Goal: Information Seeking & Learning: Find specific fact

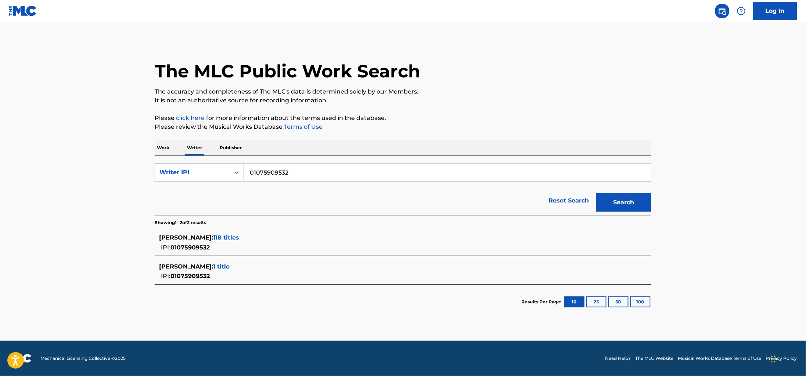
click at [239, 238] on span "118 titles" at bounding box center [226, 237] width 26 height 7
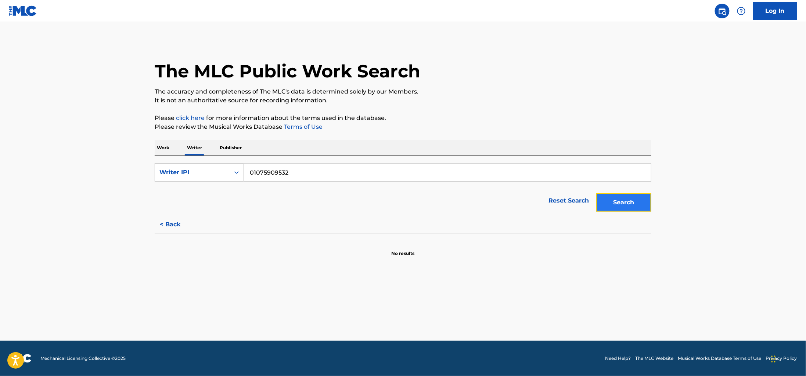
click at [626, 203] on button "Search" at bounding box center [623, 202] width 55 height 18
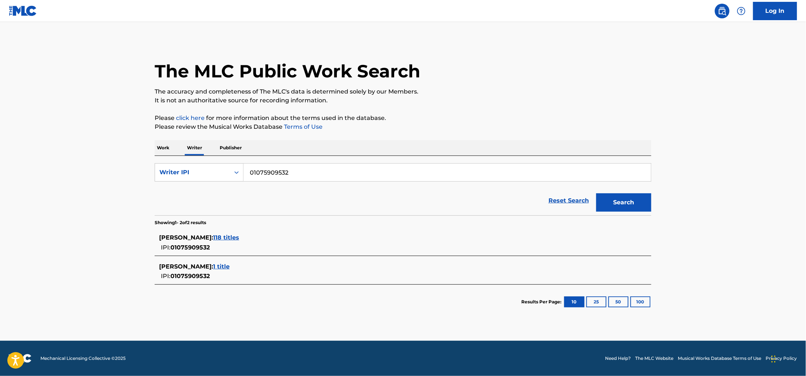
click at [270, 243] on div "SEBASTIAN GONZALEZ MURILLO : 118 titles IPI: 01075909532" at bounding box center [393, 243] width 468 height 19
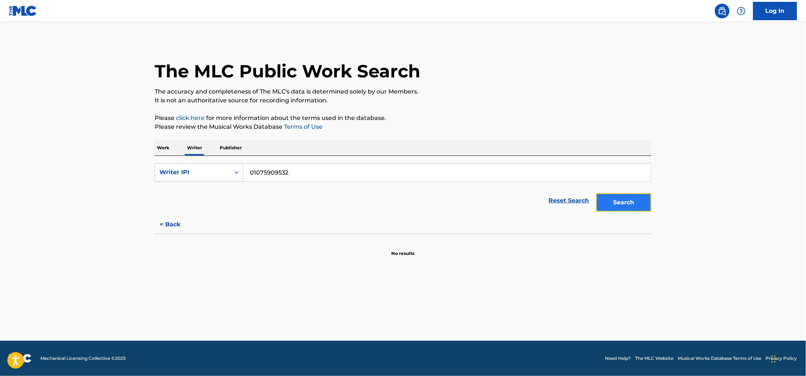
click at [633, 207] on button "Search" at bounding box center [623, 202] width 55 height 18
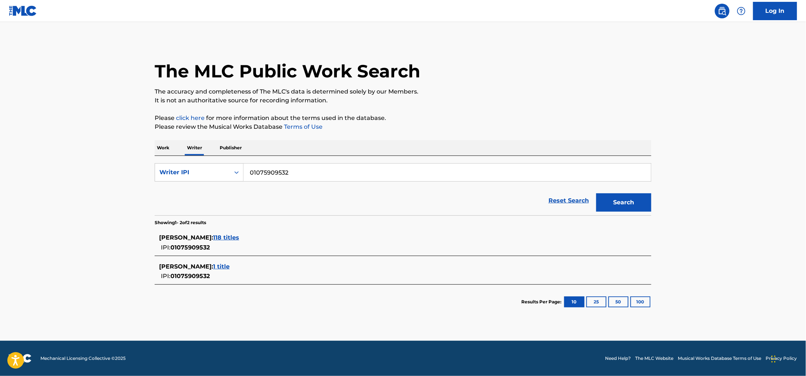
click at [239, 240] on span "118 titles" at bounding box center [226, 237] width 26 height 7
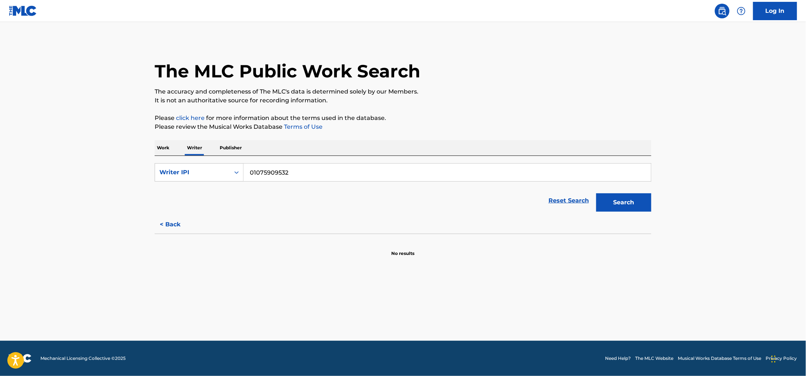
click at [287, 171] on input "01075909532" at bounding box center [446, 173] width 407 height 18
click at [174, 153] on div "Work Writer Publisher" at bounding box center [403, 147] width 496 height 15
click at [165, 150] on p "Work" at bounding box center [163, 147] width 17 height 15
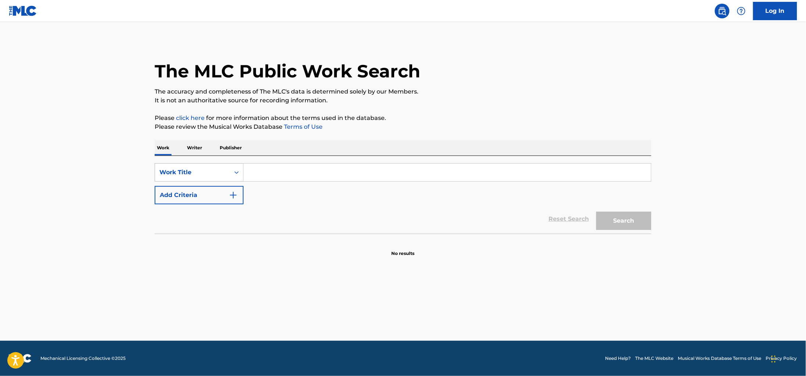
click at [221, 177] on div "Work Title" at bounding box center [192, 173] width 75 height 14
click at [287, 196] on div "SearchWithCriteria87d09832-4930-44ed-9f8f-fd97ae9784a3 Work Title Add Criteria" at bounding box center [403, 183] width 496 height 41
click at [224, 174] on div "Work Title" at bounding box center [192, 172] width 66 height 9
click at [266, 168] on input "Search Form" at bounding box center [446, 173] width 407 height 18
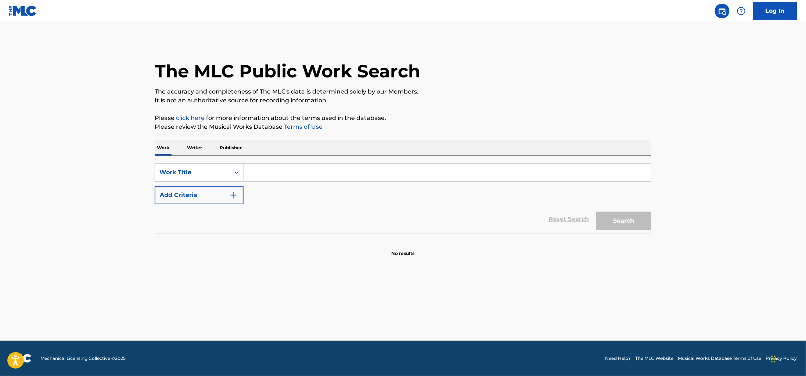
click at [192, 145] on p "Writer" at bounding box center [194, 147] width 19 height 15
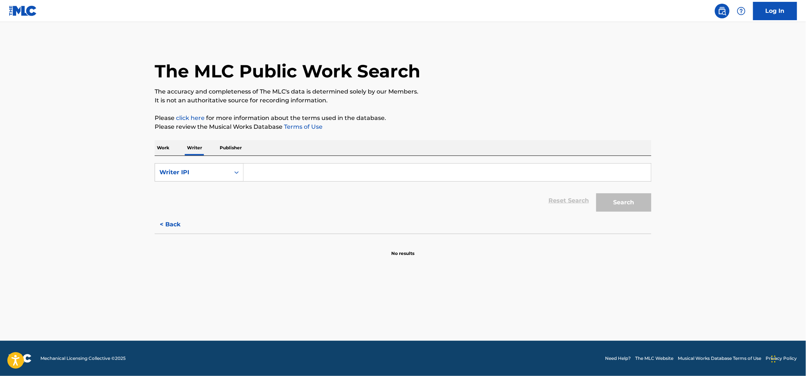
click at [197, 148] on p "Writer" at bounding box center [194, 147] width 19 height 15
click at [771, 3] on link "Log In" at bounding box center [775, 11] width 44 height 18
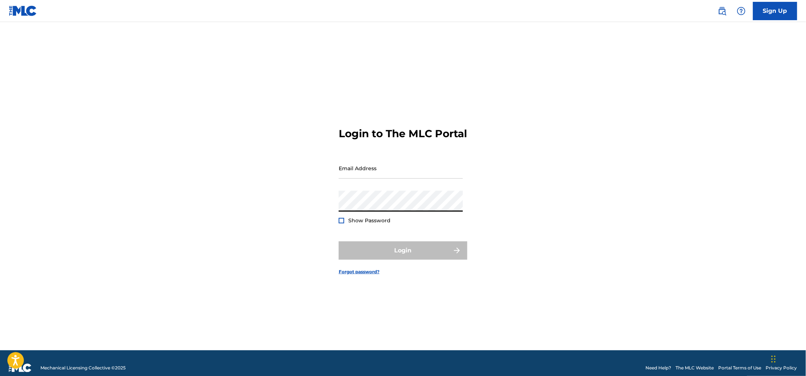
type input "[EMAIL_ADDRESS][DOMAIN_NAME]"
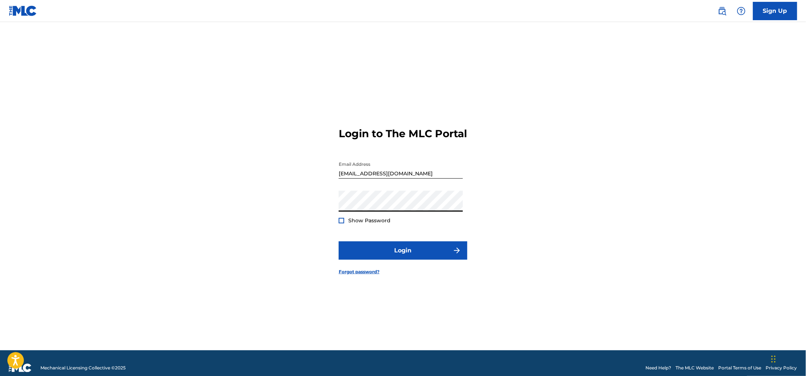
click at [339, 242] on button "Login" at bounding box center [403, 251] width 129 height 18
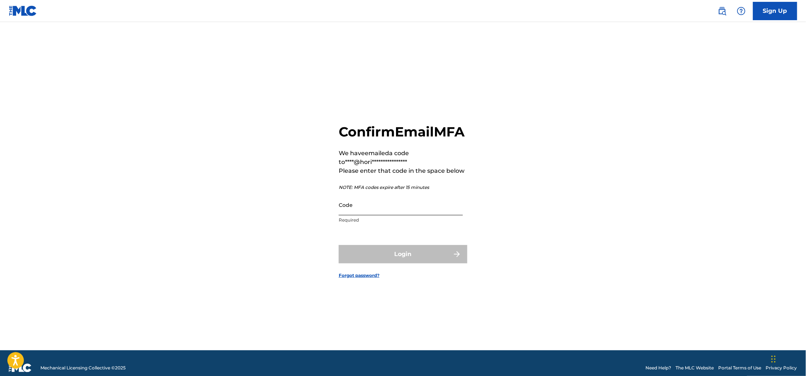
click at [380, 216] on input "Code" at bounding box center [401, 205] width 124 height 21
type input "578586"
click at [423, 264] on button "Login" at bounding box center [403, 254] width 129 height 18
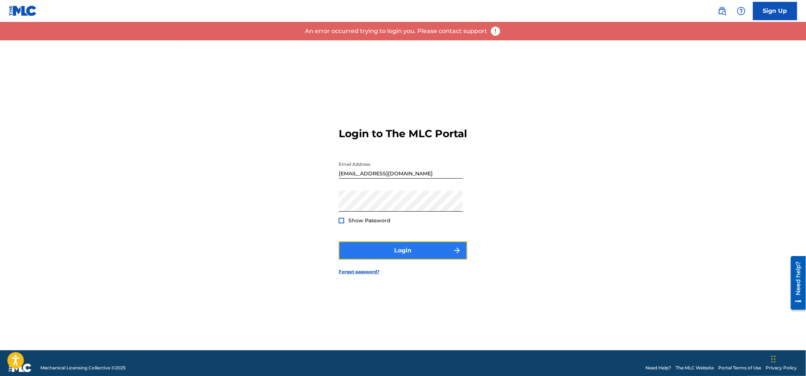
click at [393, 255] on button "Login" at bounding box center [403, 251] width 129 height 18
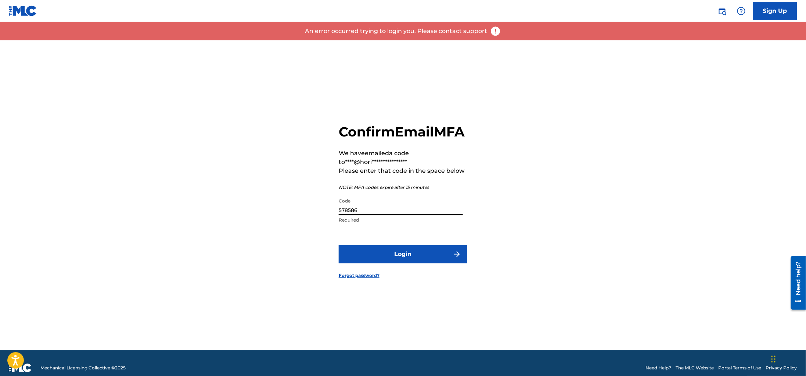
click at [404, 216] on input "578586" at bounding box center [401, 205] width 124 height 21
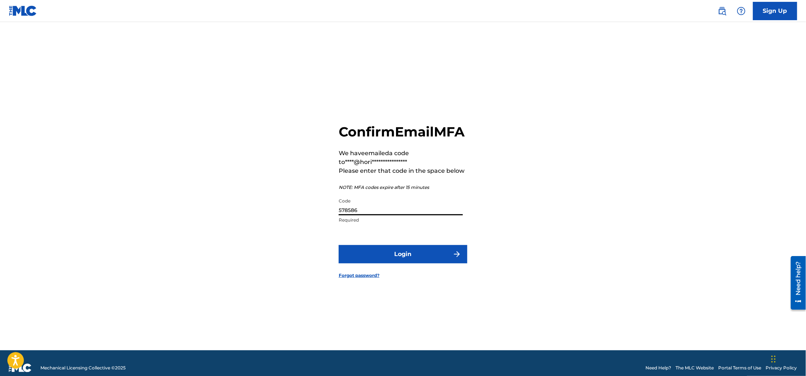
click at [401, 216] on input "578586" at bounding box center [401, 205] width 124 height 21
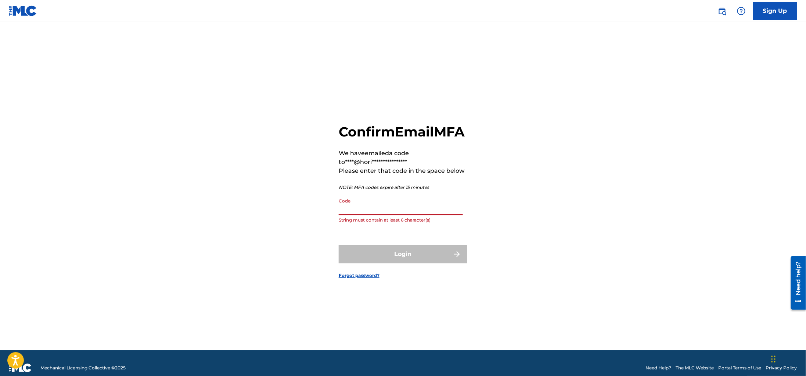
click at [686, 133] on main "**********" at bounding box center [403, 186] width 806 height 329
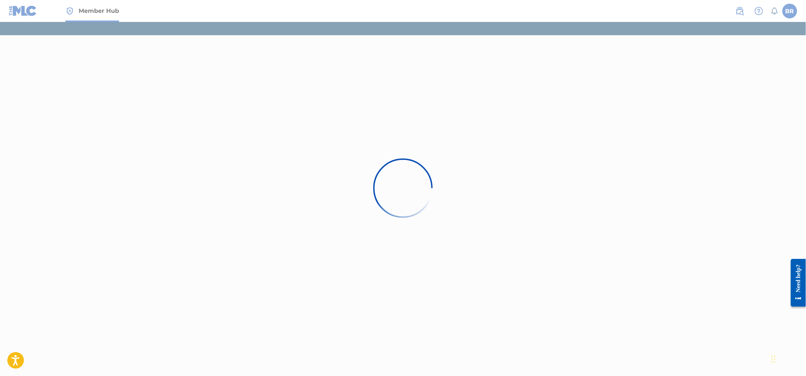
click at [326, 149] on div at bounding box center [403, 188] width 806 height 376
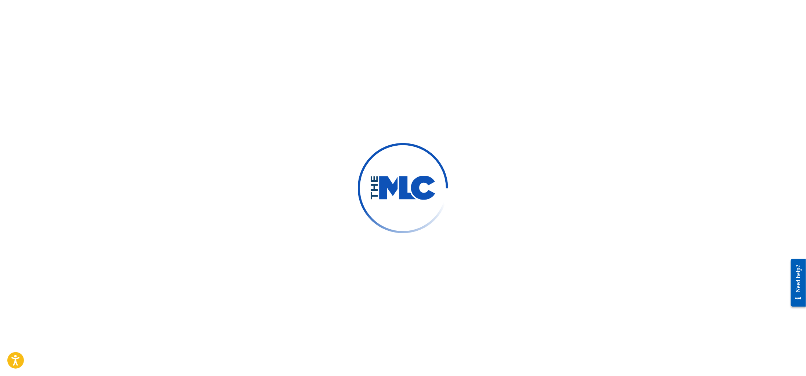
click at [417, 184] on img at bounding box center [403, 188] width 66 height 25
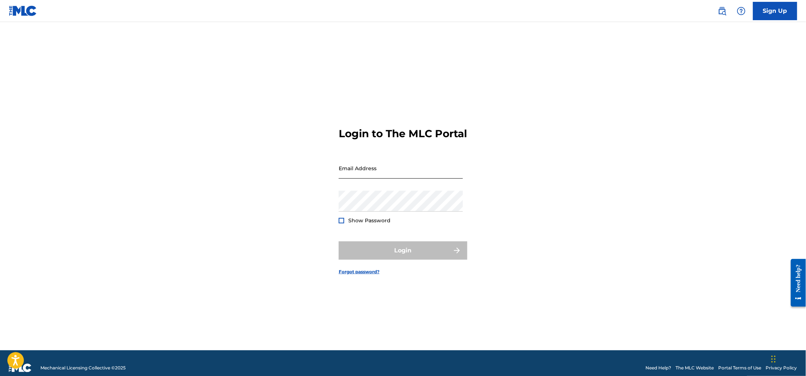
click at [376, 179] on input "Email Address" at bounding box center [401, 168] width 124 height 21
type input "[EMAIL_ADDRESS][DOMAIN_NAME]"
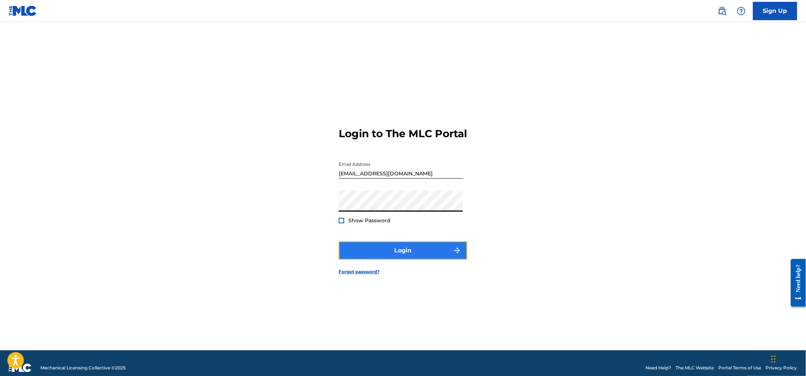
click at [412, 256] on button "Login" at bounding box center [403, 251] width 129 height 18
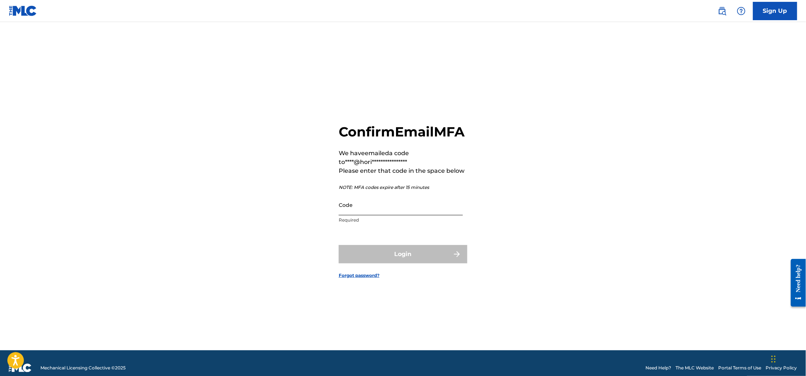
click at [377, 214] on input "Code" at bounding box center [401, 205] width 124 height 21
type input "479170"
click at [393, 262] on button "Login" at bounding box center [403, 254] width 129 height 18
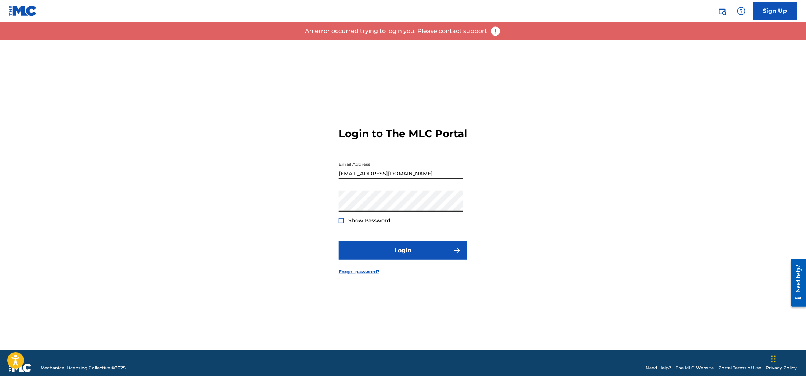
click at [386, 179] on input "[EMAIL_ADDRESS][DOMAIN_NAME]" at bounding box center [401, 168] width 124 height 21
click at [405, 179] on input "[EMAIL_ADDRESS][DOMAIN_NAME]" at bounding box center [401, 168] width 124 height 21
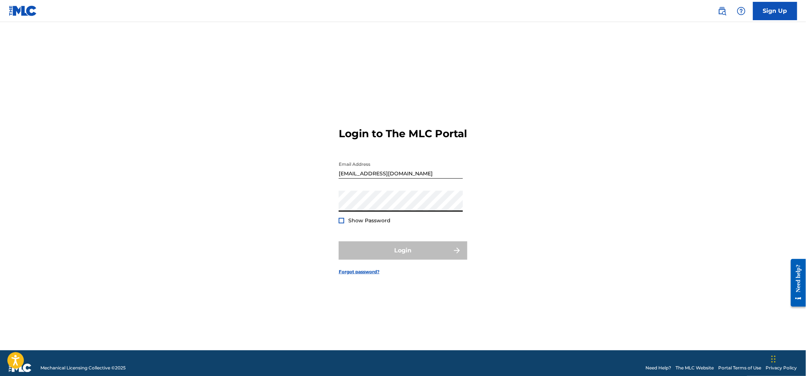
click at [427, 179] on input "[EMAIL_ADDRESS][DOMAIN_NAME]" at bounding box center [401, 168] width 124 height 21
type input "[EMAIL_ADDRESS][DOMAIN_NAME]"
click at [420, 260] on button "Login" at bounding box center [403, 251] width 129 height 18
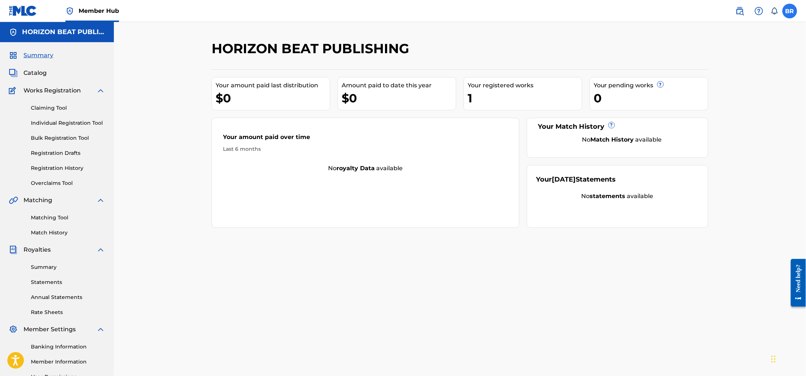
click at [786, 13] on label at bounding box center [789, 11] width 15 height 15
click at [789, 11] on input "BR [PERSON_NAME] [EMAIL_ADDRESS][DOMAIN_NAME] Notification Preferences Profile …" at bounding box center [789, 11] width 0 height 0
click at [412, 91] on div "$0" at bounding box center [398, 98] width 114 height 17
click at [74, 149] on link "Registration Drafts" at bounding box center [68, 153] width 74 height 8
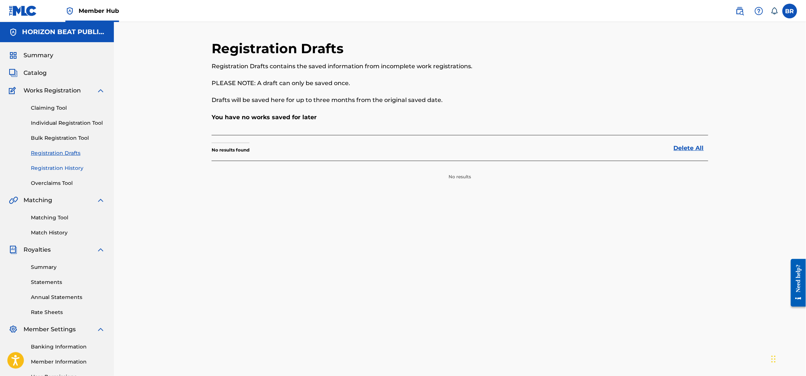
click at [65, 168] on link "Registration History" at bounding box center [68, 168] width 74 height 8
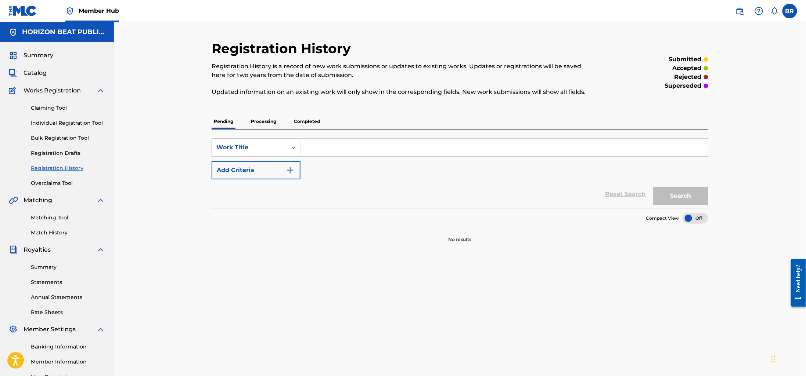
click at [303, 113] on div "Registration History Registration History is a record of new work submissions o…" at bounding box center [459, 141] width 496 height 203
click at [308, 121] on p "Completed" at bounding box center [307, 121] width 30 height 15
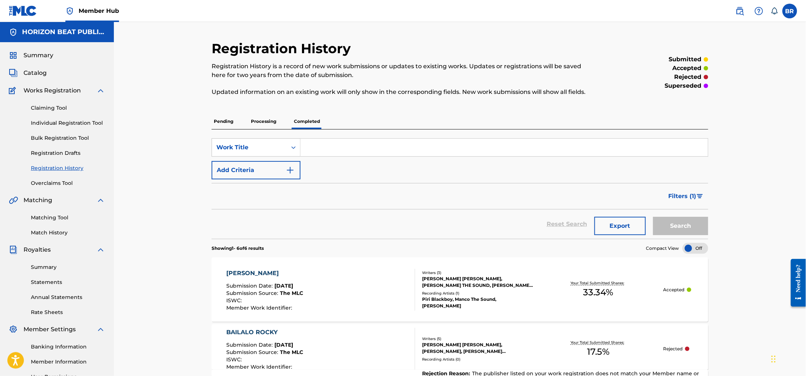
click at [285, 281] on div "[PERSON_NAME] Submission Date : [DATE] Submission Source : The MLC ISWC : Membe…" at bounding box center [265, 290] width 77 height 42
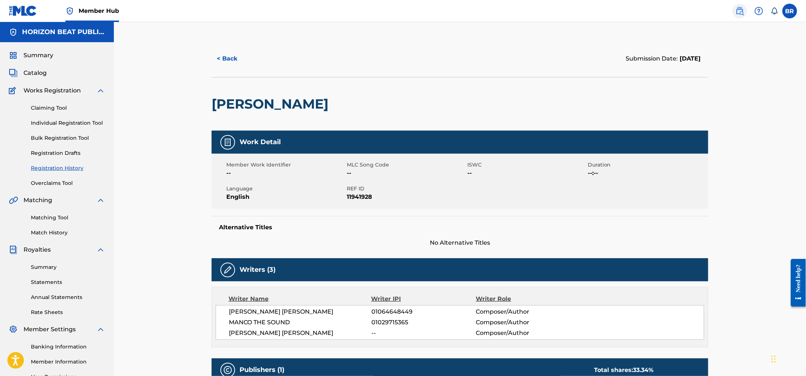
click at [741, 12] on img at bounding box center [739, 11] width 9 height 9
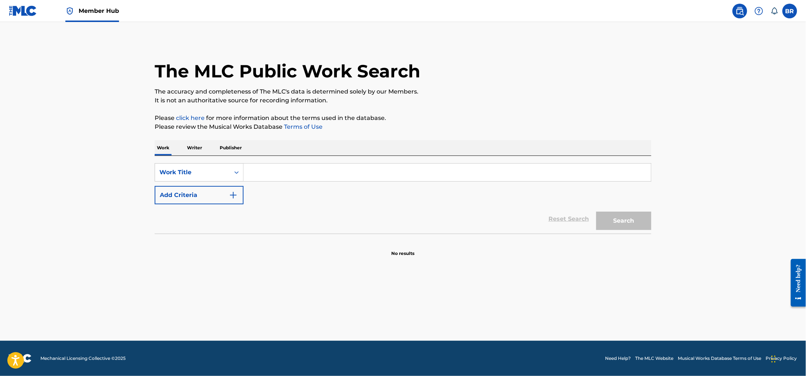
click at [220, 147] on p "Publisher" at bounding box center [230, 147] width 26 height 15
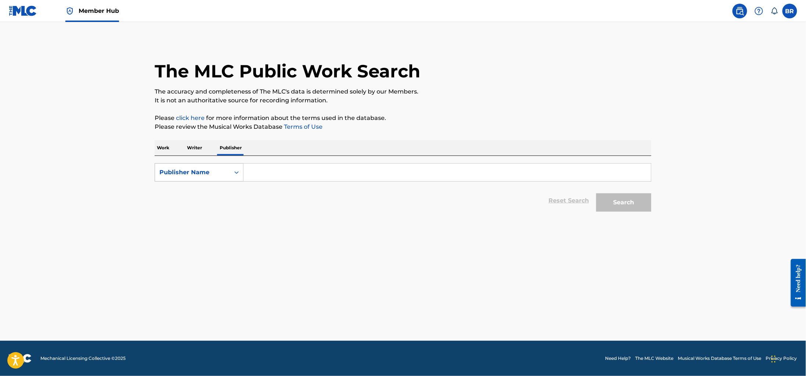
click at [237, 168] on div "Search Form" at bounding box center [236, 172] width 13 height 13
click at [247, 168] on input "Search Form" at bounding box center [446, 173] width 407 height 18
paste input "ONERPM PUBLISHING"
type input "ONERPM PUBLISHING"
click at [641, 198] on button "Search" at bounding box center [623, 202] width 55 height 18
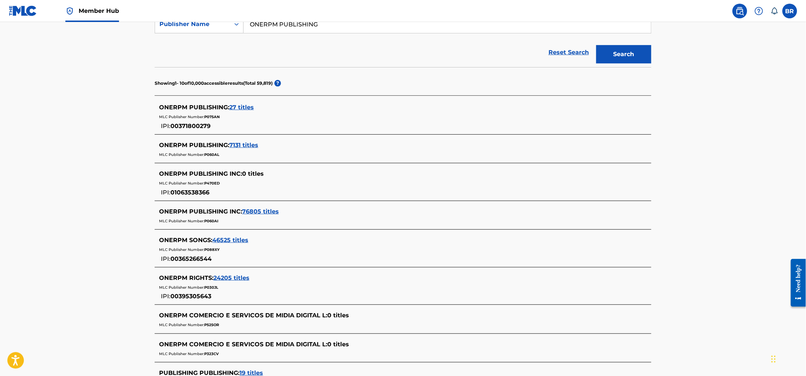
scroll to position [175, 0]
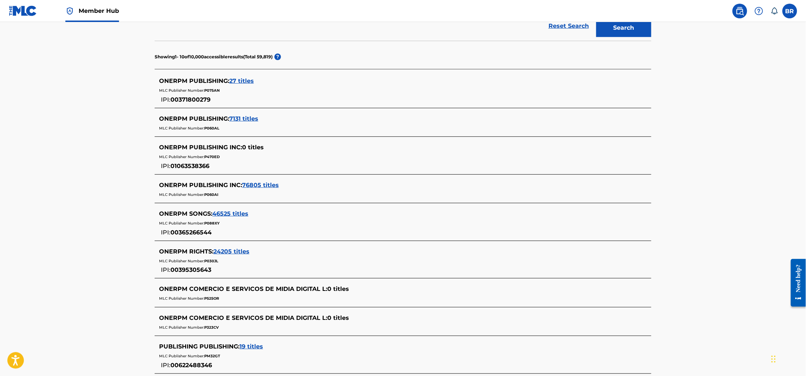
click at [228, 83] on span "ONERPM PUBLISHING :" at bounding box center [194, 80] width 70 height 7
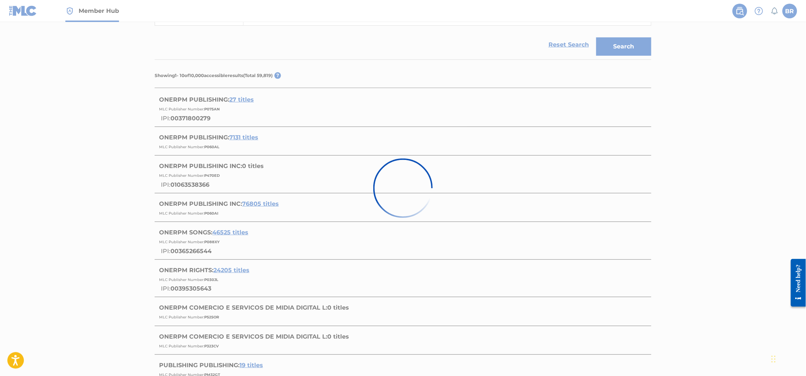
scroll to position [0, 0]
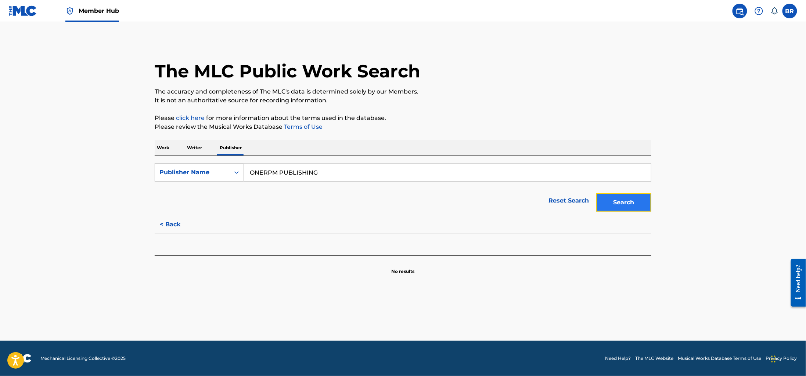
click at [639, 207] on button "Search" at bounding box center [623, 202] width 55 height 18
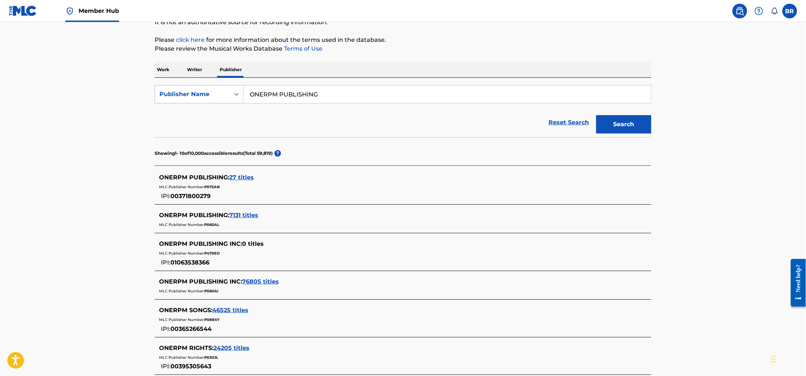
scroll to position [58, 0]
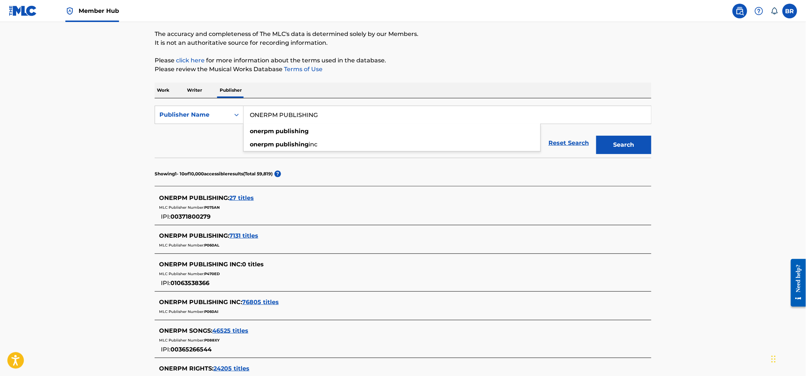
click at [308, 111] on input "ONERPM PUBLISHING" at bounding box center [446, 115] width 407 height 18
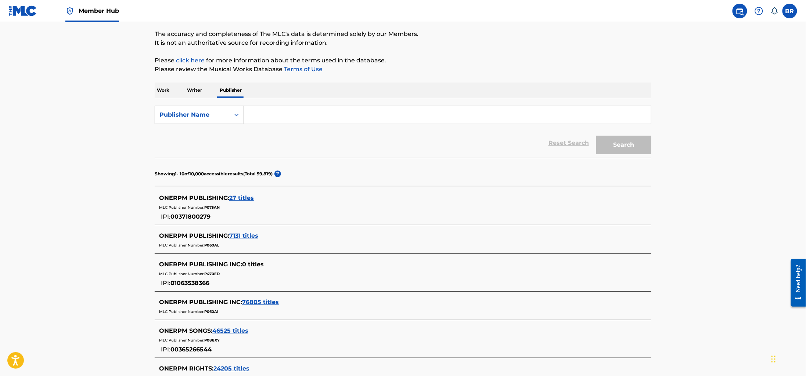
click at [184, 95] on div "Work Writer Publisher" at bounding box center [403, 90] width 496 height 15
click at [173, 92] on div "Work Writer Publisher" at bounding box center [403, 90] width 496 height 15
click at [167, 93] on p "Work" at bounding box center [163, 90] width 17 height 15
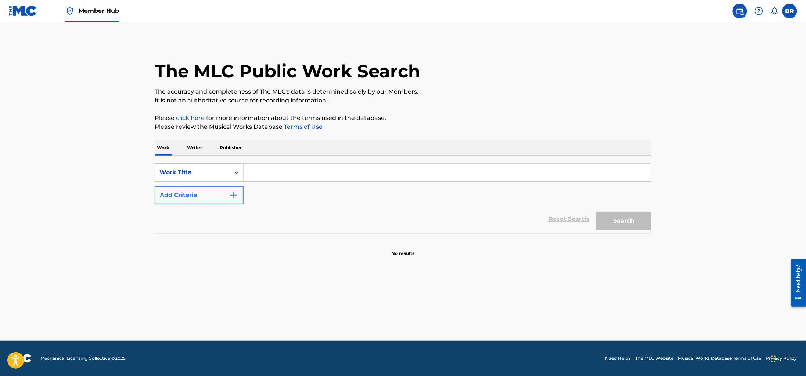
drag, startPoint x: 229, startPoint y: 184, endPoint x: 227, endPoint y: 193, distance: 9.2
click at [229, 184] on div "SearchWithCriteria34e08147-a546-40b2-9f97-896dadd39cb8 Work Title Add Criteria" at bounding box center [403, 183] width 496 height 41
click at [226, 198] on button "Add Criteria" at bounding box center [199, 195] width 89 height 18
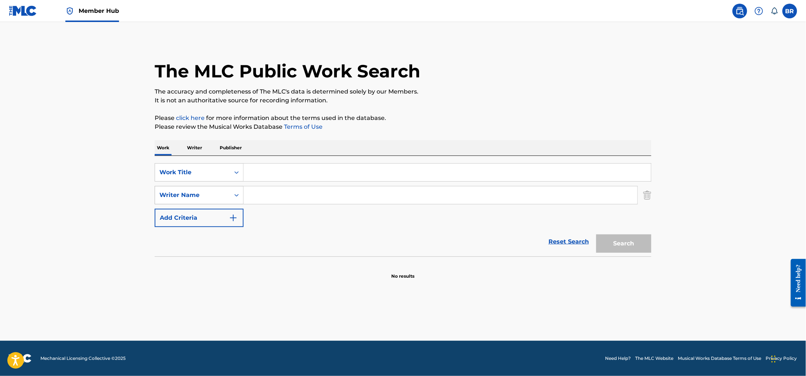
click at [222, 190] on div "Writer Name" at bounding box center [192, 195] width 75 height 14
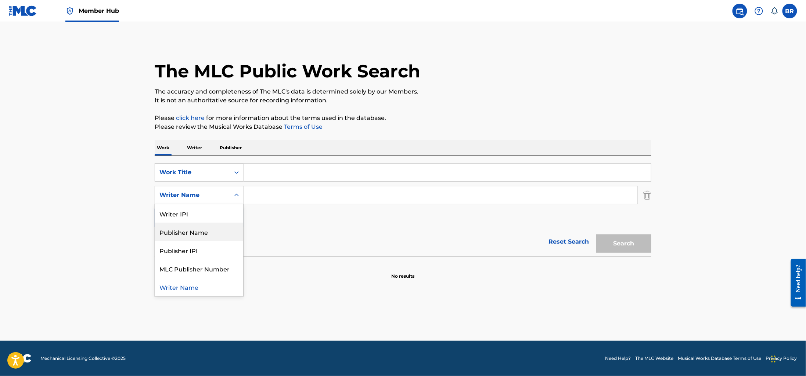
click at [215, 240] on div "Publisher Name" at bounding box center [199, 232] width 88 height 18
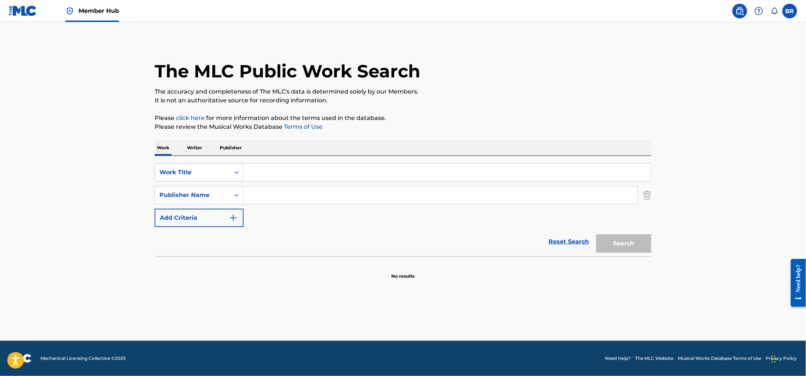
paste input "ONERPM PUBLISHING"
click at [636, 243] on div "Search" at bounding box center [621, 241] width 59 height 29
click at [434, 204] on div "ONERPM PUBLISHING" at bounding box center [440, 196] width 394 height 18
click at [355, 215] on div "onerpm publishing" at bounding box center [384, 211] width 283 height 13
type input "onerpm publishing"
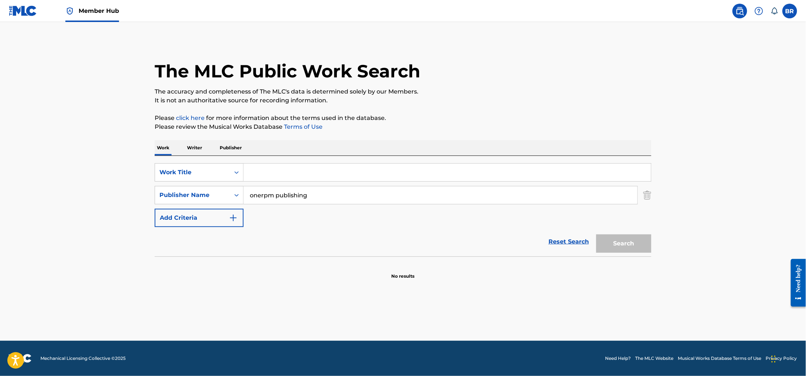
click at [627, 239] on div "Search" at bounding box center [621, 241] width 59 height 29
click at [248, 158] on div "SearchWithCriteria34e08147-a546-40b2-9f97-896dadd39cb8 Work Title SearchWithCri…" at bounding box center [403, 206] width 496 height 101
drag, startPoint x: 275, startPoint y: 172, endPoint x: 269, endPoint y: 169, distance: 7.6
click at [276, 172] on input "Search Form" at bounding box center [446, 173] width 407 height 18
click at [214, 170] on div "Work Title" at bounding box center [192, 172] width 66 height 9
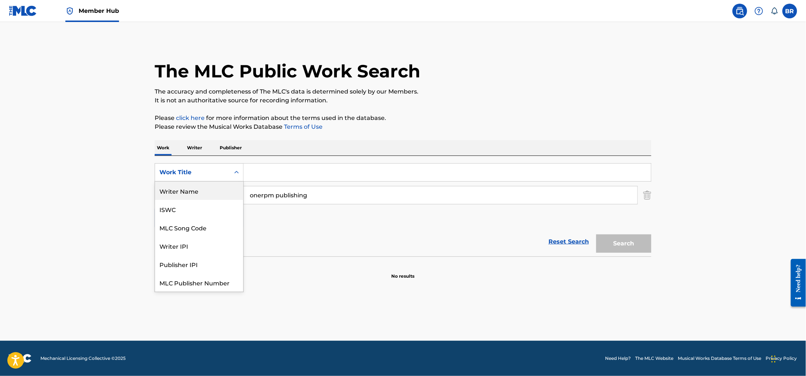
click at [199, 191] on div "Writer Name" at bounding box center [199, 191] width 88 height 18
click at [200, 175] on div "Writer Name" at bounding box center [192, 172] width 66 height 9
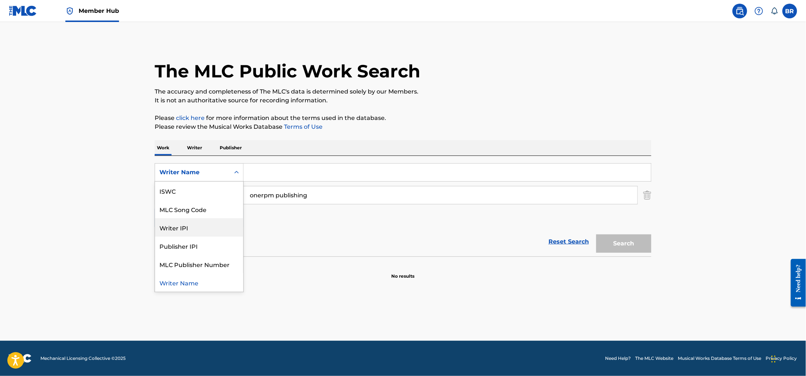
click at [201, 231] on div "Writer IPI" at bounding box center [199, 227] width 88 height 18
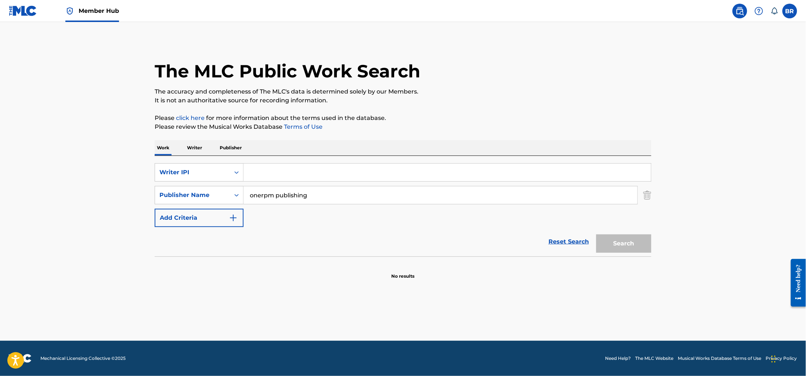
click at [274, 170] on input "Search Form" at bounding box center [446, 173] width 407 height 18
paste input "1075909532"
type input "01075909532"
click at [617, 240] on button "Search" at bounding box center [623, 244] width 55 height 18
click at [274, 169] on input "01075909532" at bounding box center [446, 173] width 407 height 18
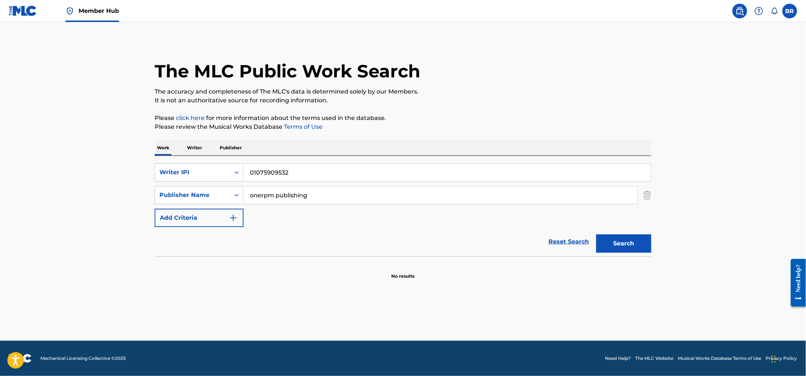
click at [274, 169] on input "01075909532" at bounding box center [446, 173] width 407 height 18
click at [191, 149] on p "Writer" at bounding box center [194, 147] width 19 height 15
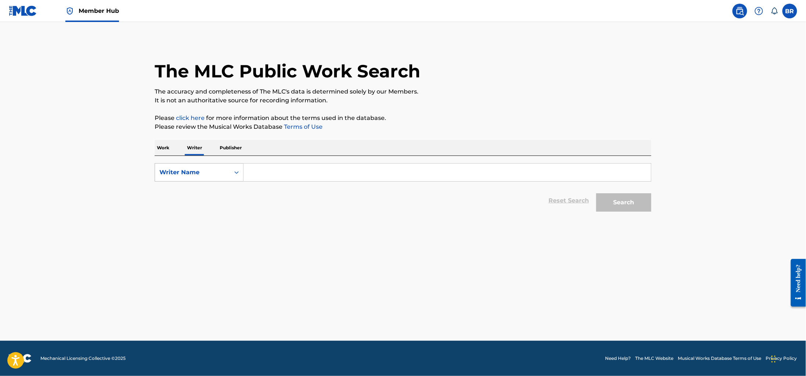
click at [229, 167] on div "Writer Name" at bounding box center [192, 173] width 75 height 14
click at [218, 198] on div "Writer IPI" at bounding box center [199, 191] width 88 height 18
click at [298, 173] on input "Search Form" at bounding box center [446, 173] width 407 height 18
paste input "01075909532"
type input "01075909532"
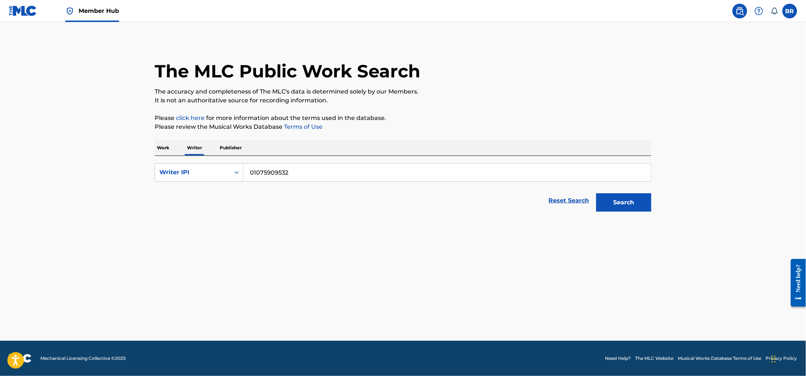
click at [648, 214] on div "Search" at bounding box center [621, 200] width 59 height 29
click at [615, 198] on button "Search" at bounding box center [623, 202] width 55 height 18
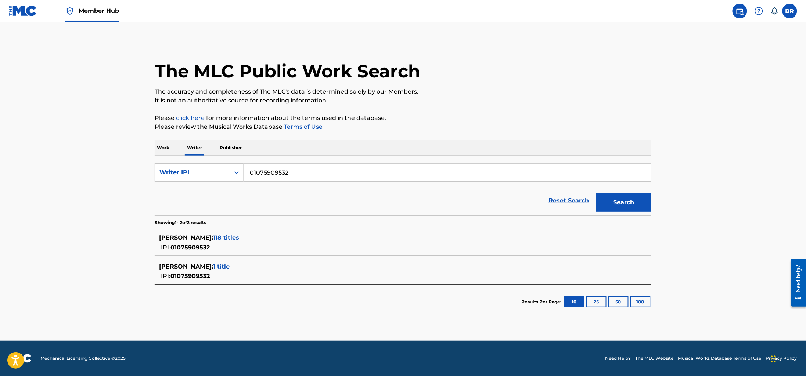
click at [239, 238] on span "118 titles" at bounding box center [226, 237] width 26 height 7
